Goal: Task Accomplishment & Management: Use online tool/utility

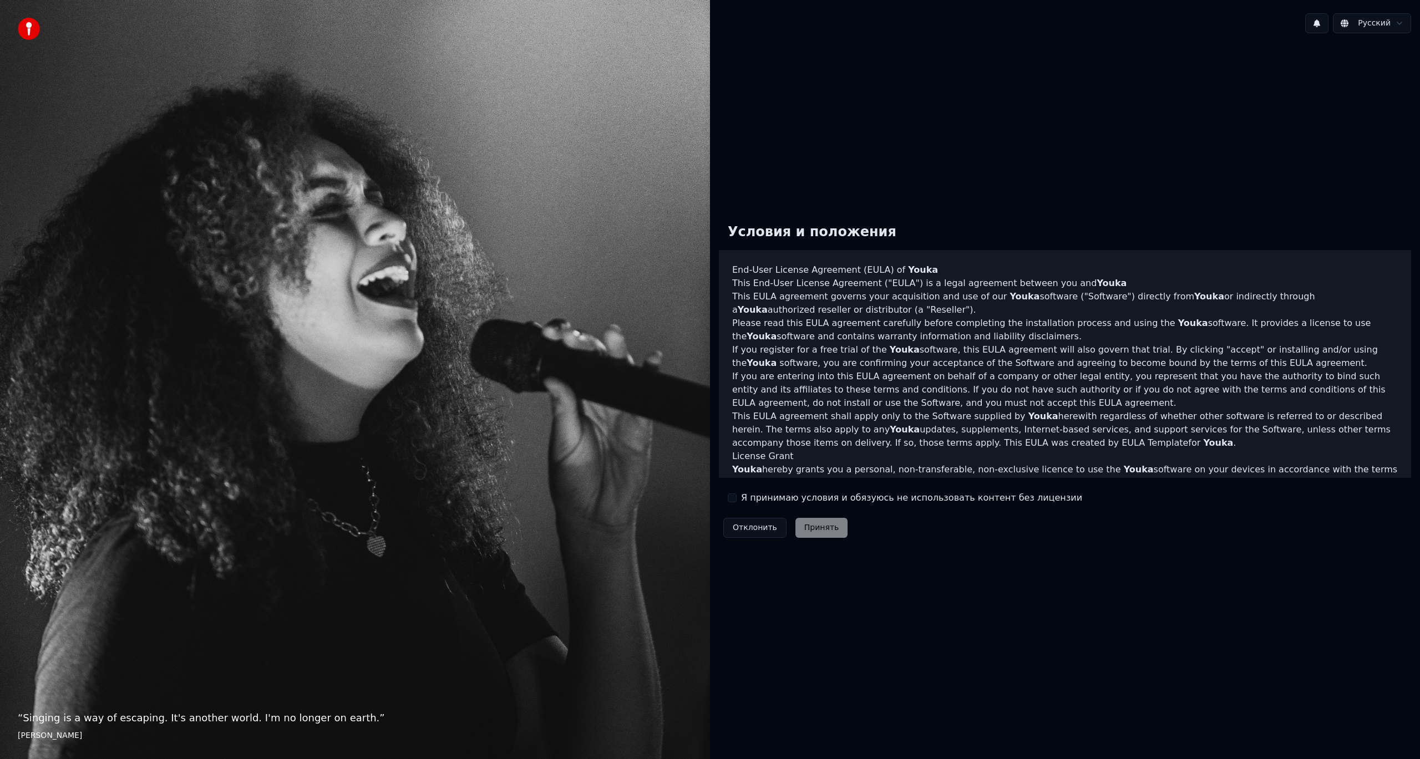
click at [738, 497] on div "Я принимаю условия и обязуюсь не использовать контент без лицензии" at bounding box center [905, 497] width 354 height 13
click at [734, 496] on button "Я принимаю условия и обязуюсь не использовать контент без лицензии" at bounding box center [732, 498] width 9 height 9
click at [814, 529] on button "Принять" at bounding box center [821, 528] width 53 height 20
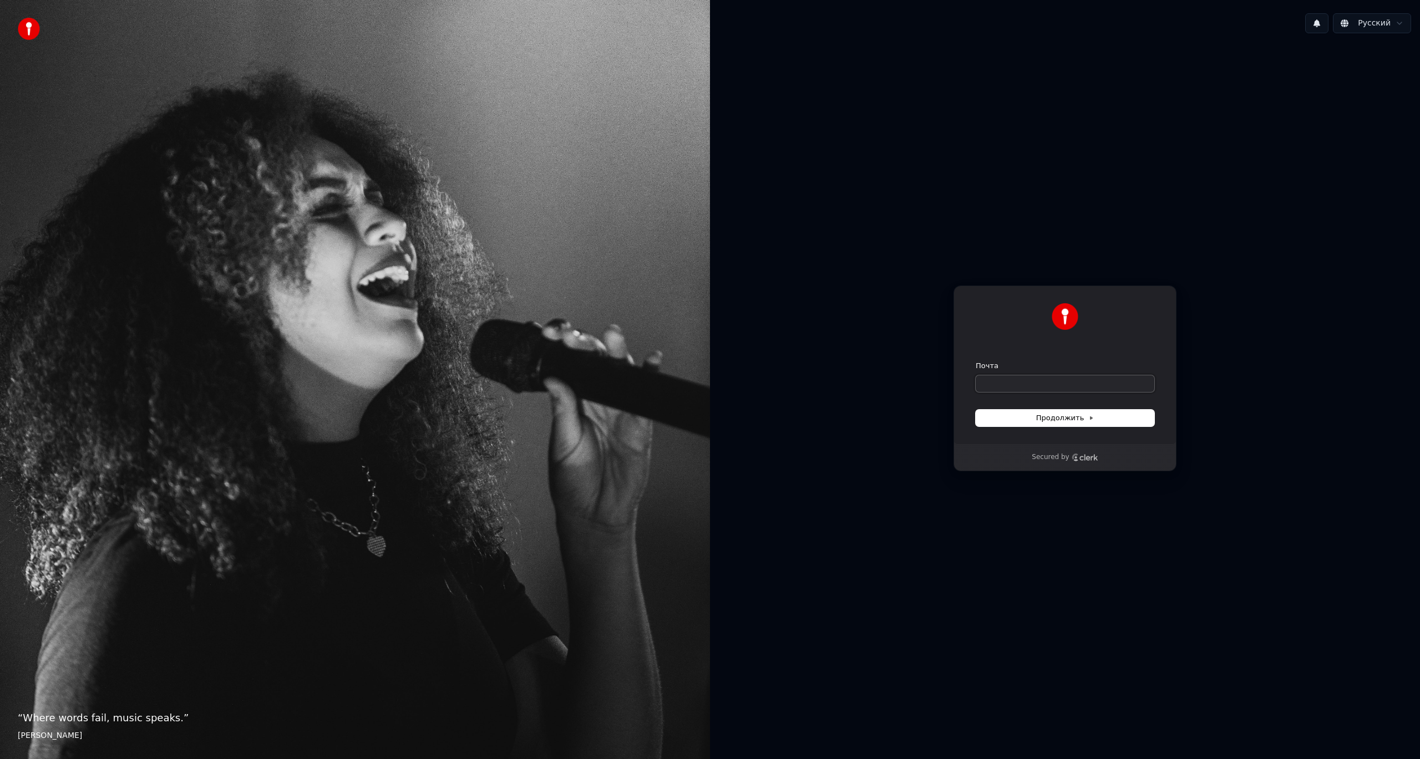
click at [1032, 386] on input "Почта" at bounding box center [1065, 383] width 179 height 17
click at [1060, 428] on div "**********" at bounding box center [1064, 365] width 223 height 159
click at [1059, 423] on span "Продолжить" at bounding box center [1065, 418] width 58 height 10
type input "**********"
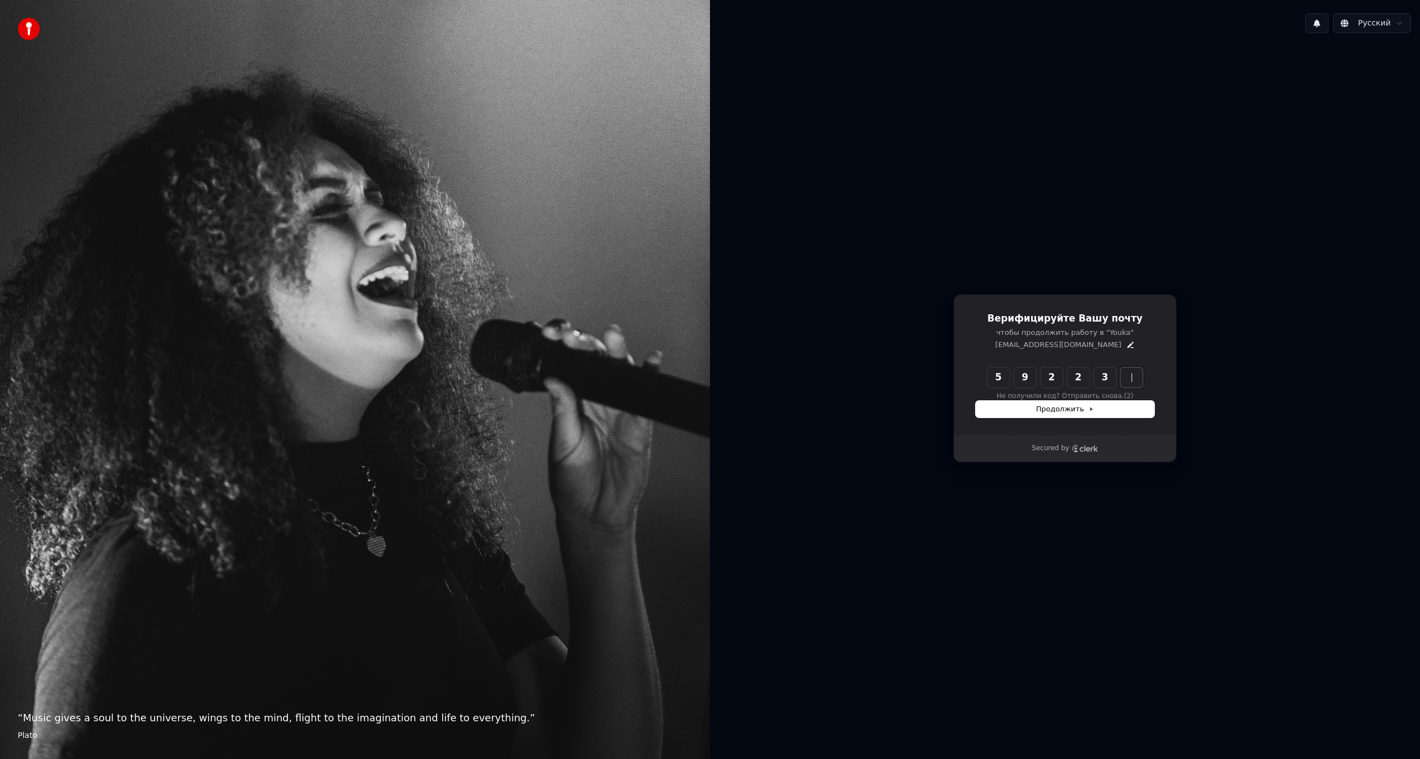
type input "******"
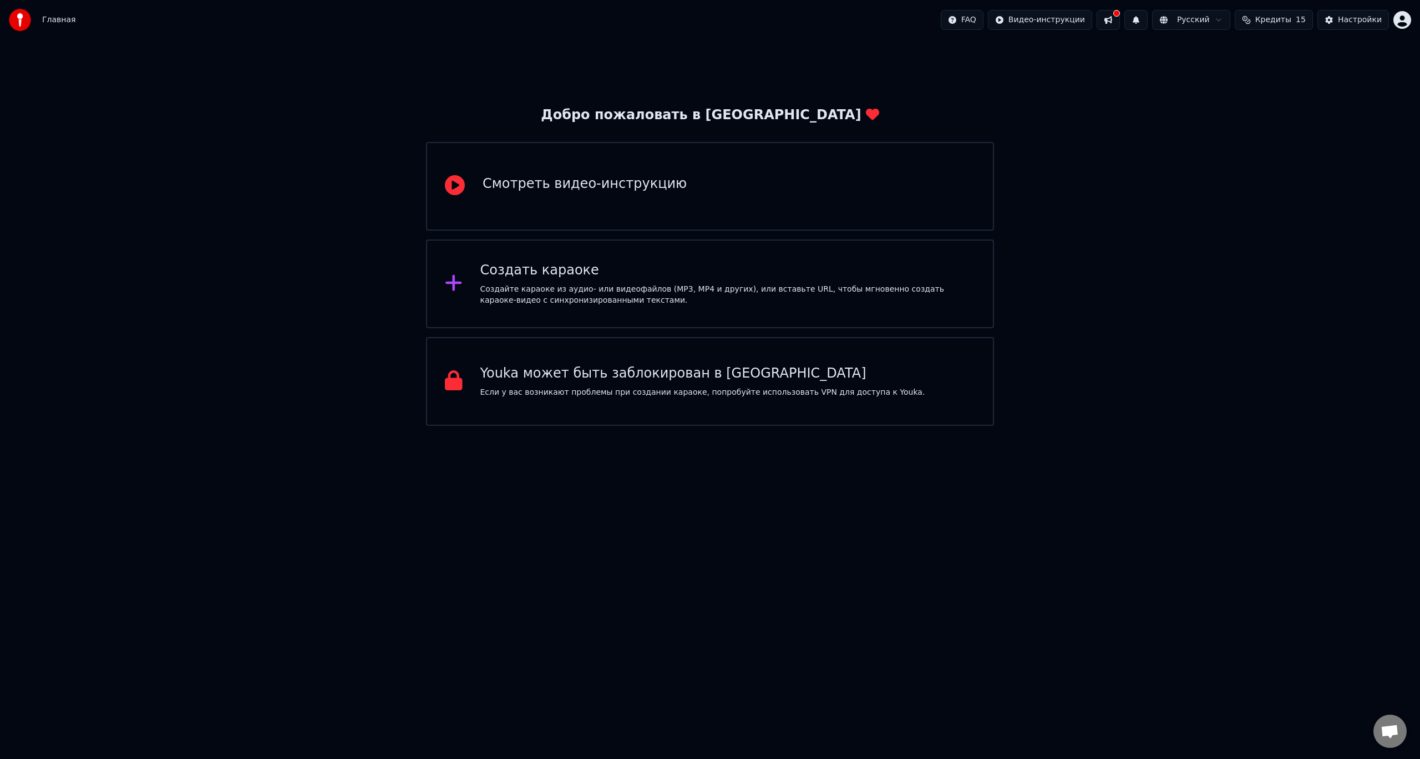
click at [658, 299] on div "Создайте караоке из аудио- или видеофайлов (MP3, MP4 и других), или вставьте UR…" at bounding box center [727, 295] width 495 height 22
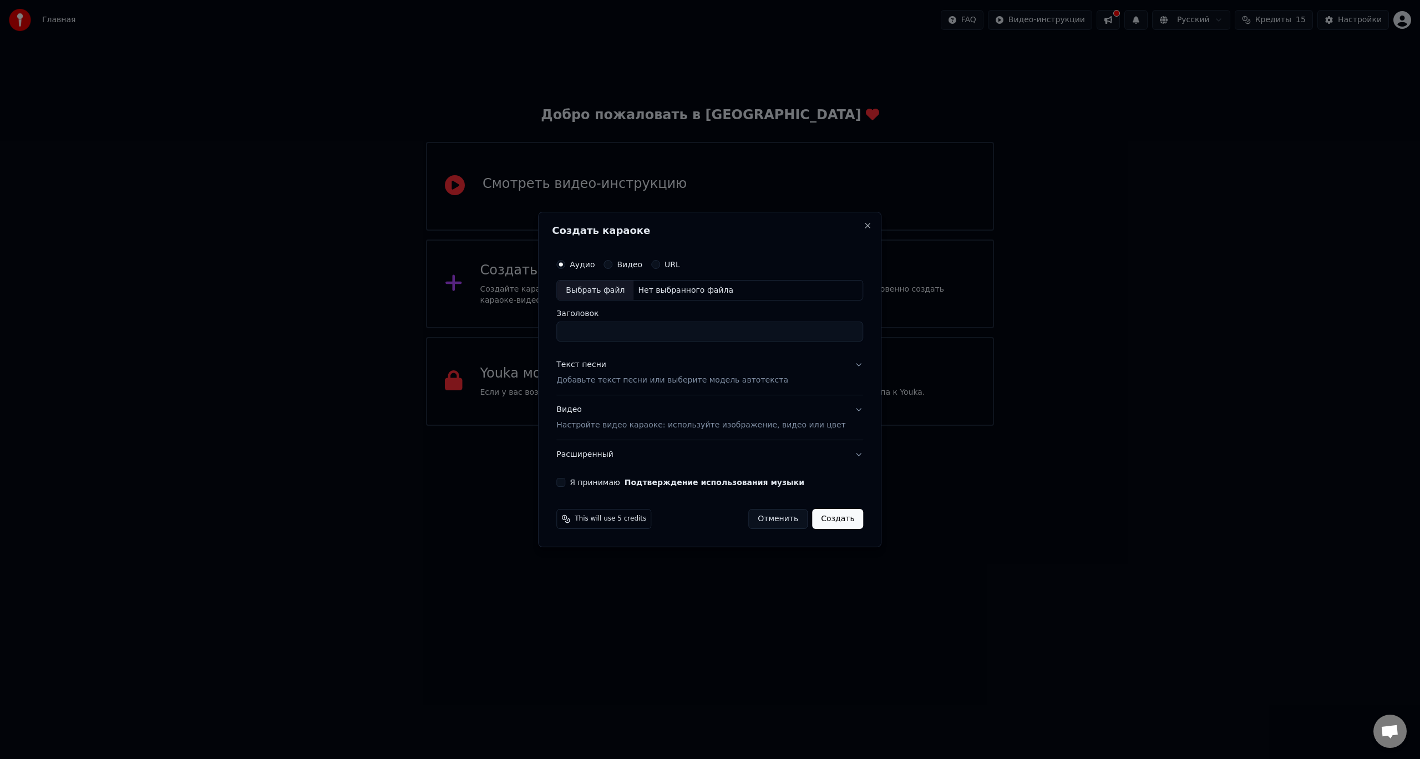
click at [565, 482] on button "Я принимаю Подтверждение использования музыки" at bounding box center [560, 482] width 9 height 9
click at [851, 230] on h2 "Создать караоке" at bounding box center [710, 231] width 316 height 10
click at [863, 227] on button "Close" at bounding box center [867, 225] width 9 height 9
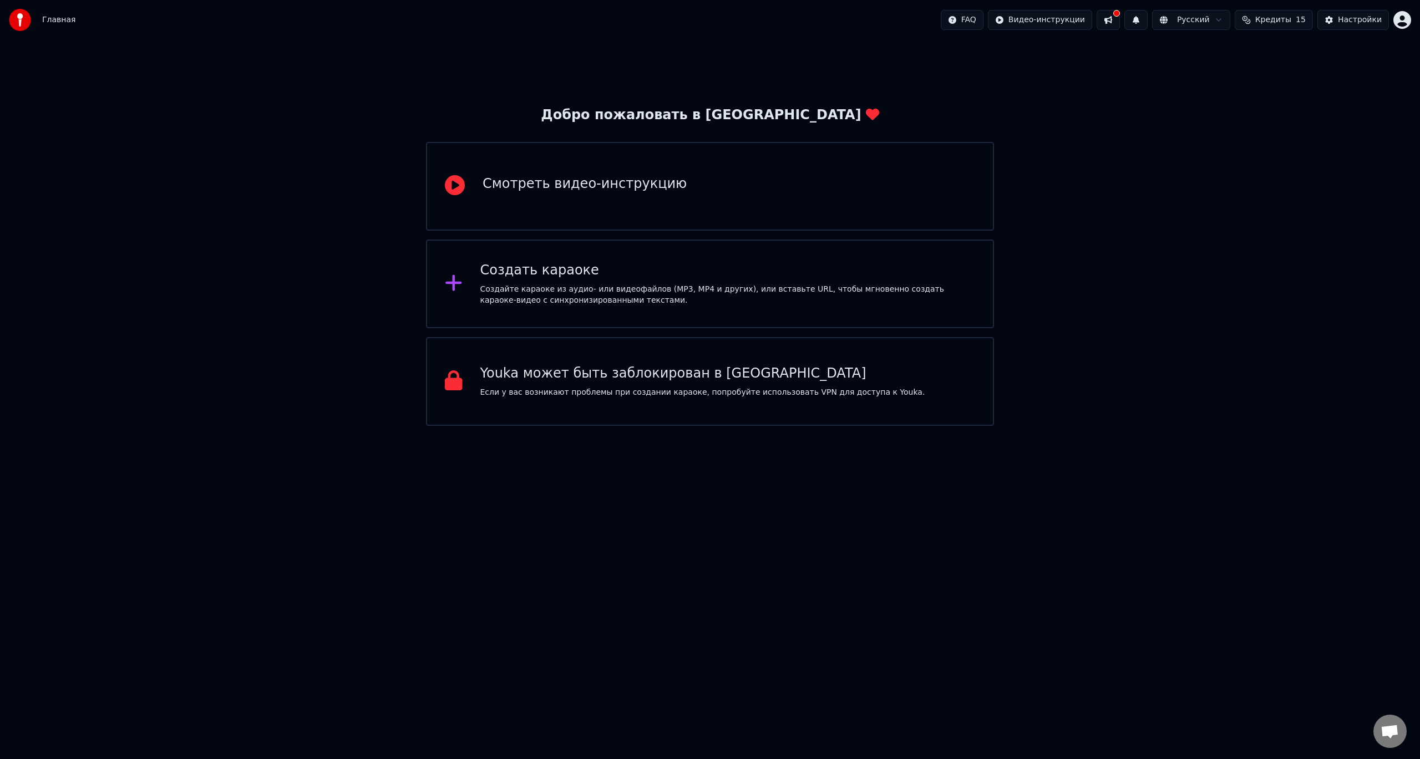
click at [586, 180] on div "Смотреть видео-инструкцию" at bounding box center [584, 184] width 204 height 18
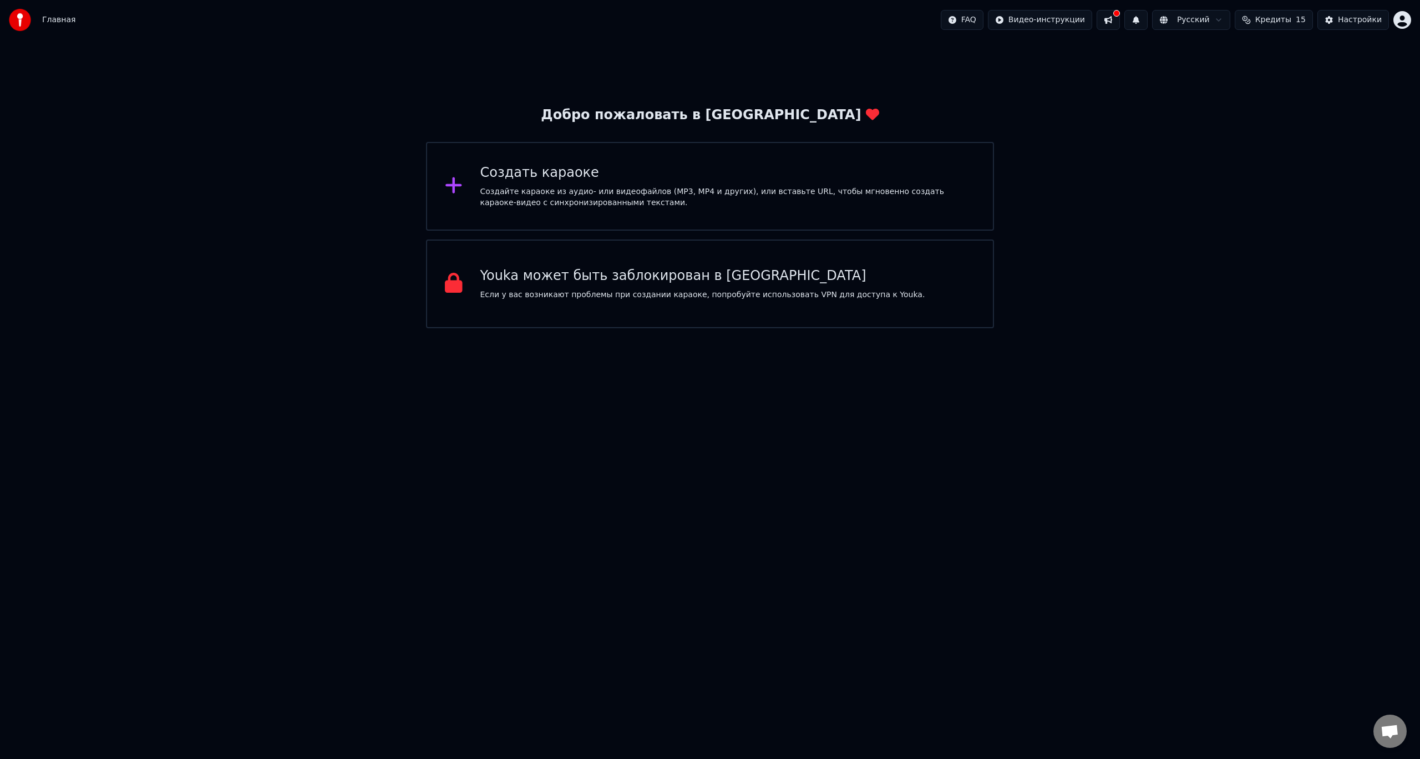
click at [616, 206] on div "Создайте караоке из аудио- или видеофайлов (MP3, MP4 и других), или вставьте UR…" at bounding box center [727, 197] width 495 height 22
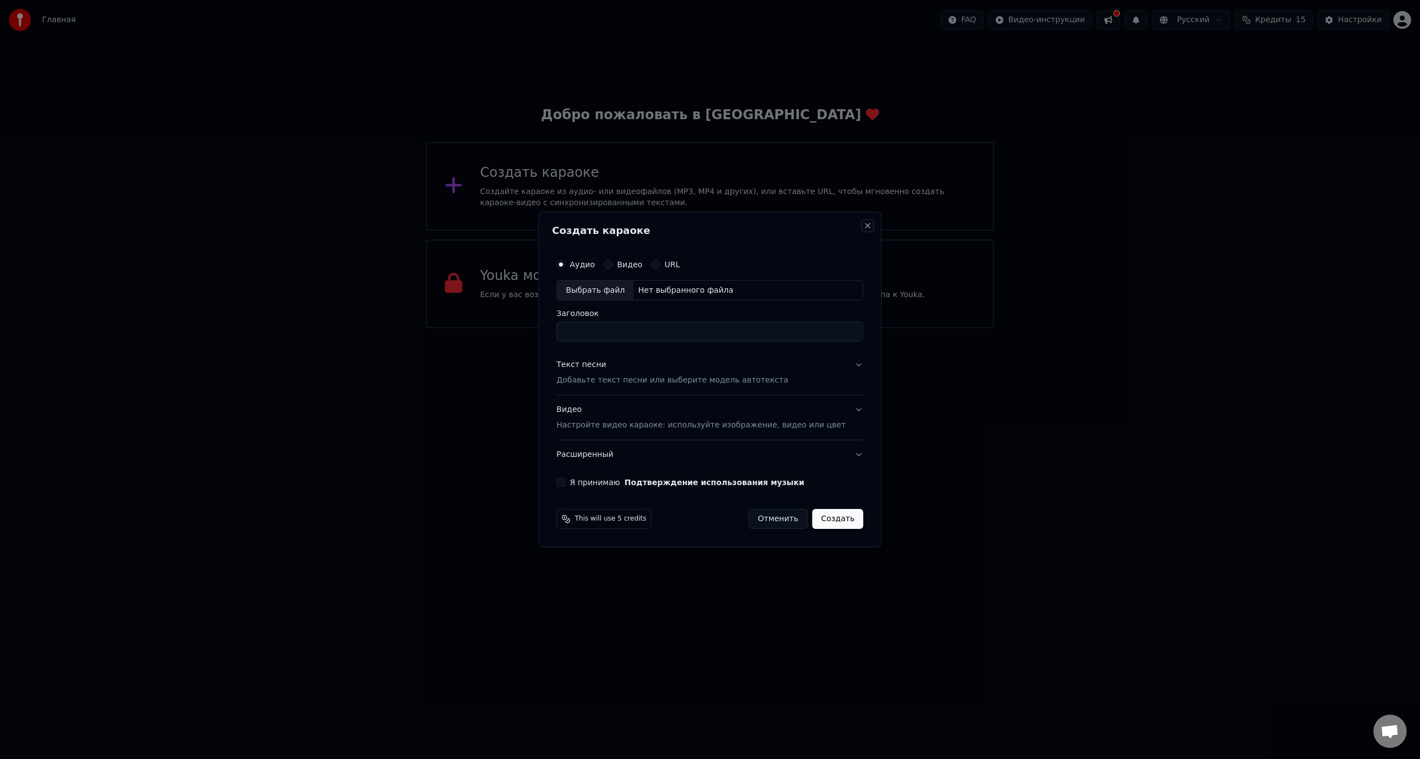
drag, startPoint x: 848, startPoint y: 226, endPoint x: 899, endPoint y: 195, distance: 59.4
click at [863, 225] on button "Close" at bounding box center [867, 225] width 9 height 9
